Goal: Entertainment & Leisure: Browse casually

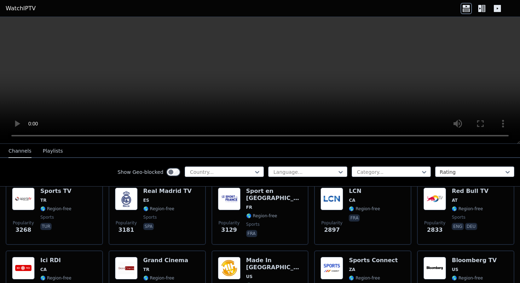
scroll to position [229, 0]
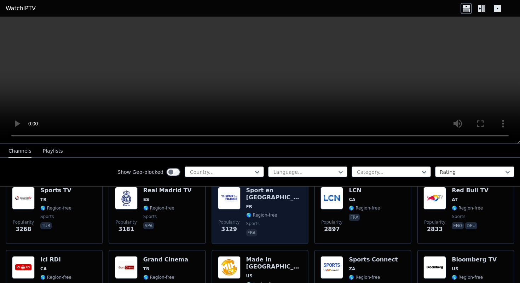
click at [230, 193] on img at bounding box center [229, 198] width 23 height 23
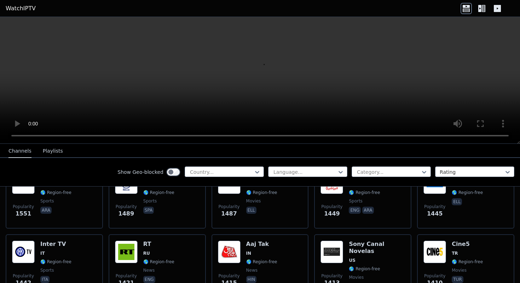
scroll to position [593, 0]
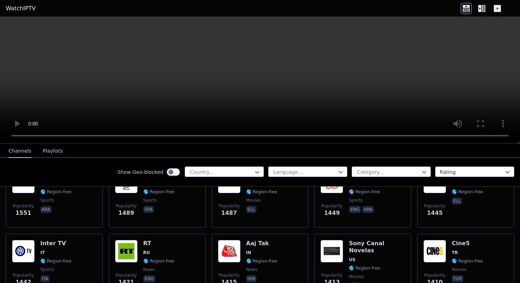
click at [46, 149] on button "Playlists" at bounding box center [53, 151] width 20 height 13
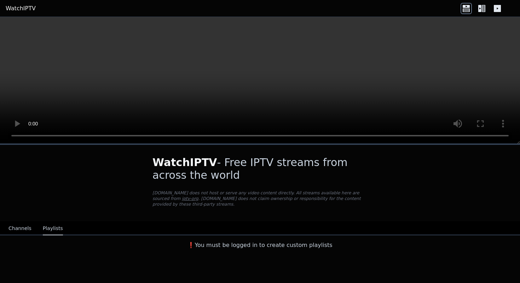
click at [18, 231] on button "Channels" at bounding box center [19, 228] width 23 height 13
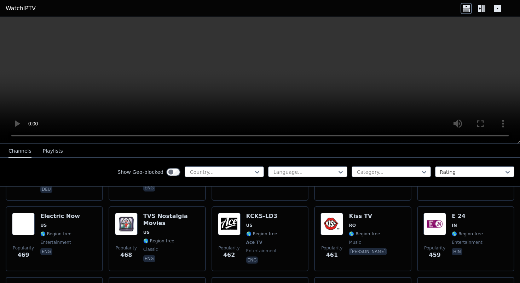
scroll to position [2636, 0]
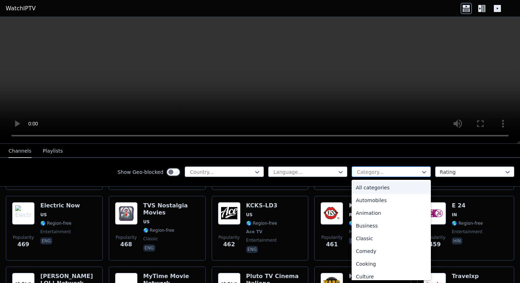
click at [380, 169] on div at bounding box center [388, 172] width 64 height 7
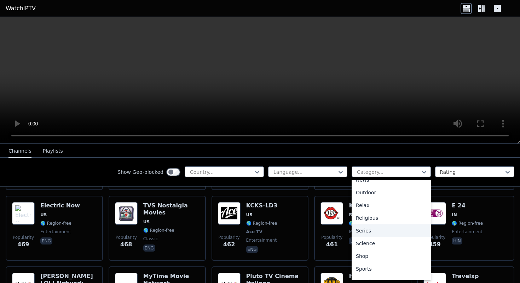
scroll to position [246, 0]
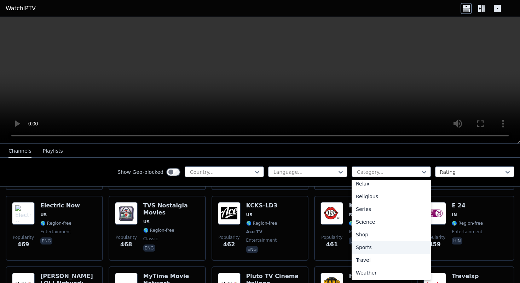
click at [379, 250] on div "Sports" at bounding box center [391, 247] width 79 height 13
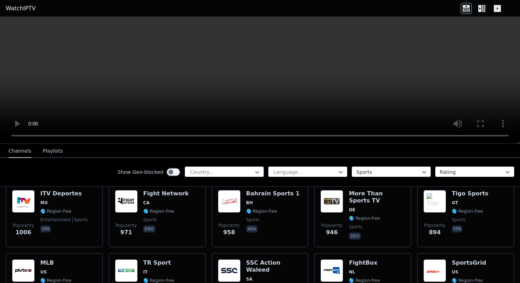
scroll to position [364, 0]
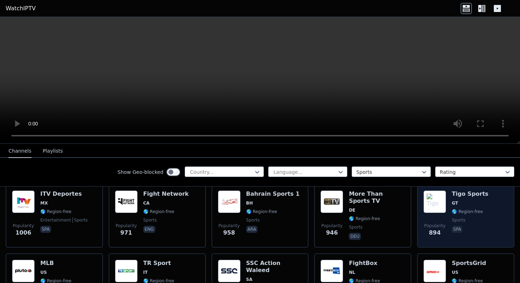
click at [430, 202] on img at bounding box center [434, 202] width 23 height 23
click at [430, 195] on img at bounding box center [434, 202] width 23 height 23
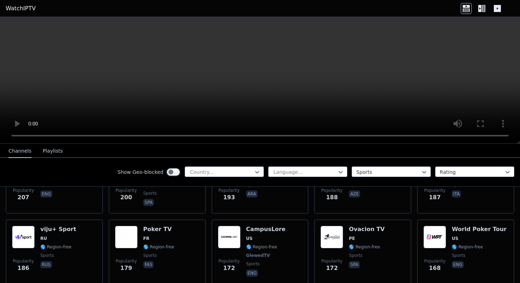
scroll to position [944, 0]
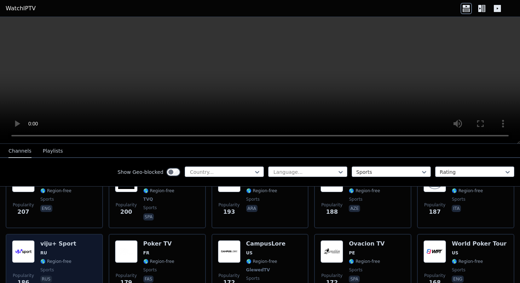
click at [80, 253] on div "Popularity 186 viju+ Sport RU 🌎 Region-free sports rus" at bounding box center [54, 266] width 85 height 52
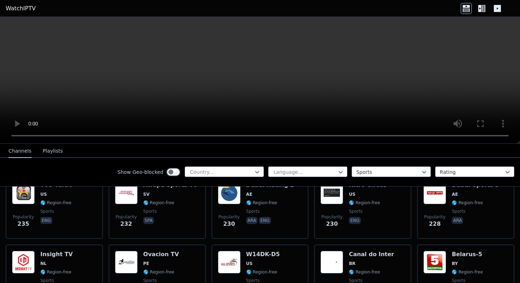
scroll to position [778, 0]
